Goal: Information Seeking & Learning: Learn about a topic

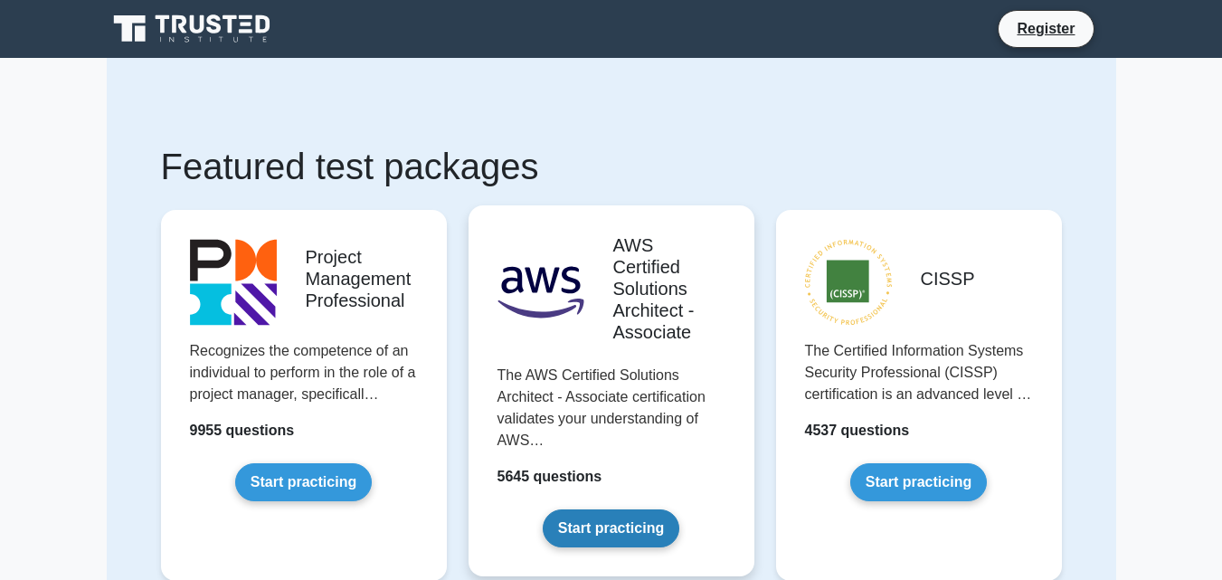
click at [600, 534] on link "Start practicing" at bounding box center [611, 528] width 137 height 38
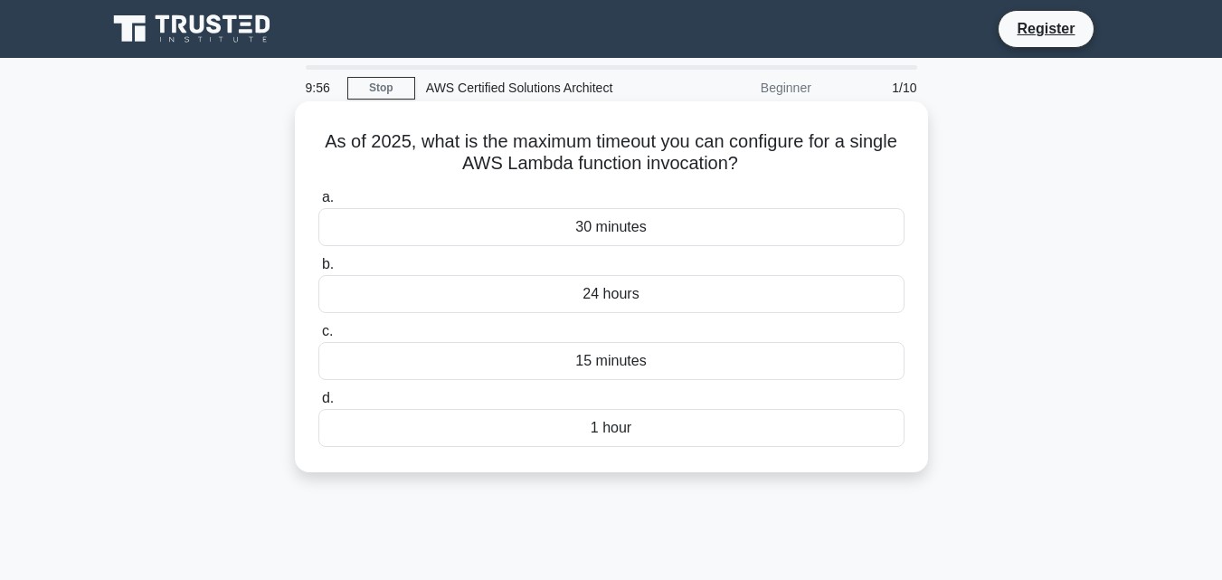
click at [608, 226] on div "30 minutes" at bounding box center [611, 227] width 586 height 38
click at [318, 203] on input "a. 30 minutes" at bounding box center [318, 198] width 0 height 12
